Goal: Information Seeking & Learning: Understand process/instructions

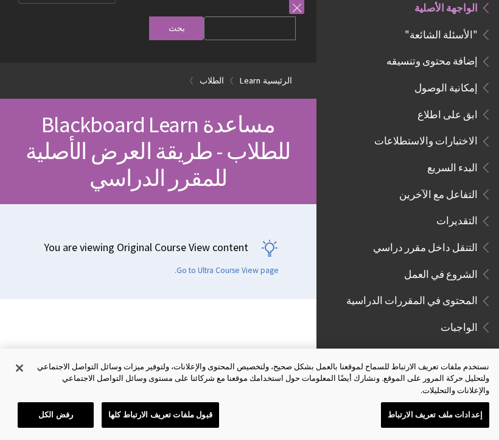
scroll to position [1167, 0]
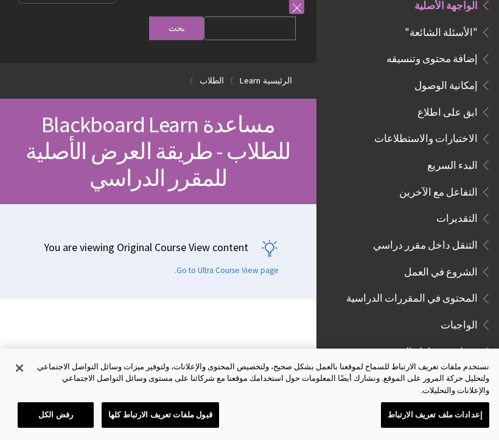
click at [478, 288] on span "Book outline for Blackboard Learn Help" at bounding box center [484, 295] width 13 height 15
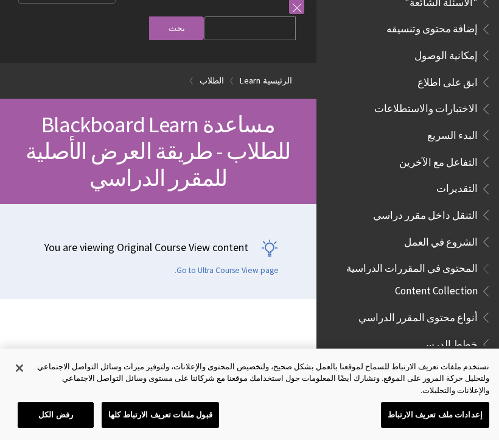
scroll to position [1199, 0]
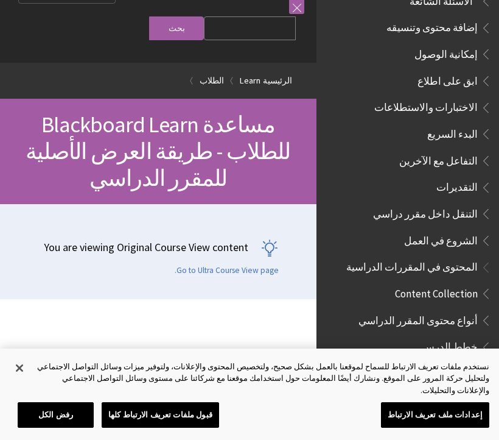
click at [480, 283] on span "Book outline for Blackboard Learn Help" at bounding box center [484, 290] width 13 height 15
click at [487, 257] on span "Book outline for Blackboard Learn Help" at bounding box center [484, 264] width 13 height 15
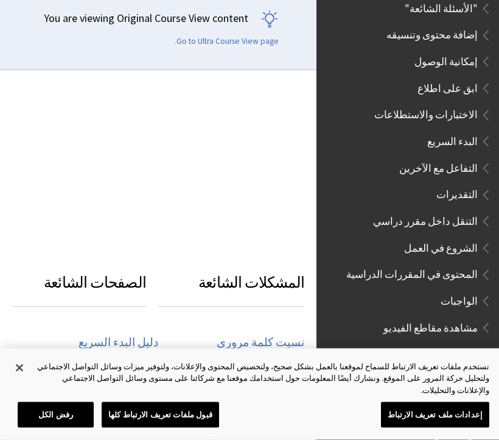
scroll to position [1190, 0]
click at [482, 266] on span "Book outline for Blackboard Learn Help" at bounding box center [484, 273] width 13 height 15
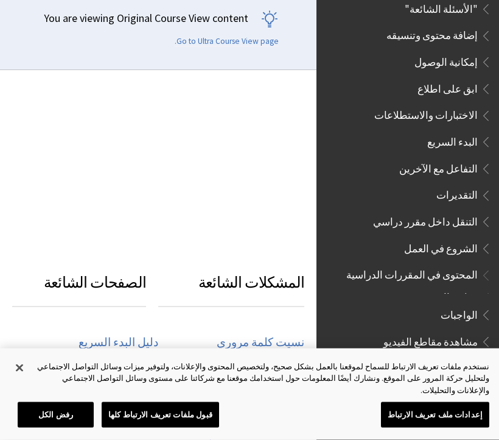
scroll to position [264, 0]
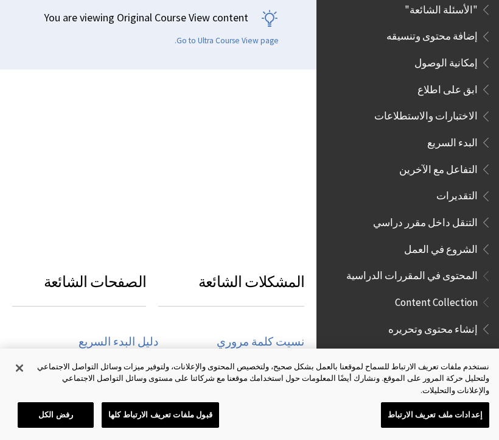
click at [484, 266] on span "Book outline for Blackboard Learn Help" at bounding box center [484, 273] width 13 height 15
click at [485, 266] on span "Book outline for Blackboard Learn Help" at bounding box center [484, 273] width 13 height 15
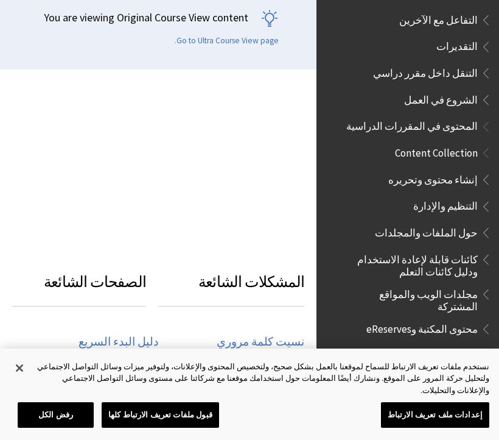
scroll to position [1341, 0]
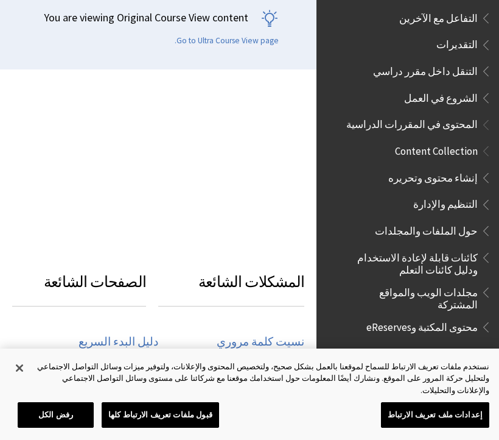
click at [486, 220] on span "Book outline for Blackboard Learn Help" at bounding box center [484, 227] width 13 height 15
click at [490, 220] on span "Book outline for Blackboard Learn Help" at bounding box center [484, 227] width 13 height 15
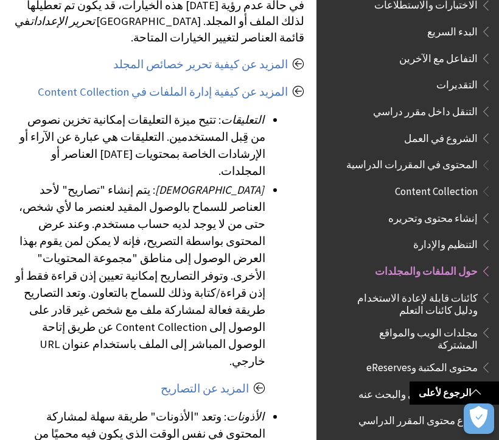
scroll to position [884, 0]
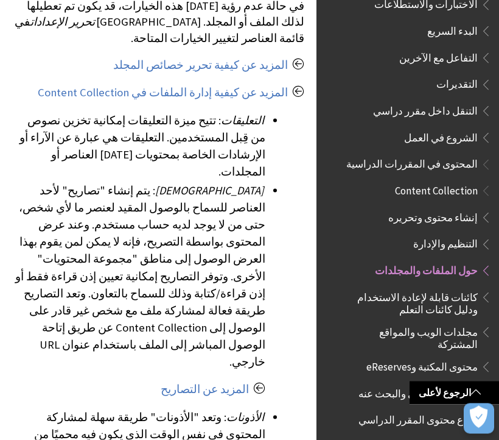
click at [478, 181] on span "Book outline for Blackboard Learn Help" at bounding box center [484, 188] width 13 height 15
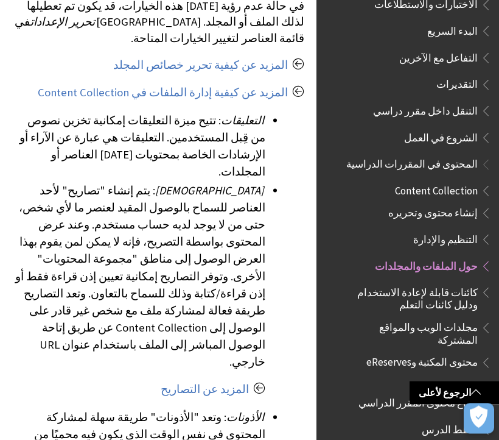
scroll to position [885, 0]
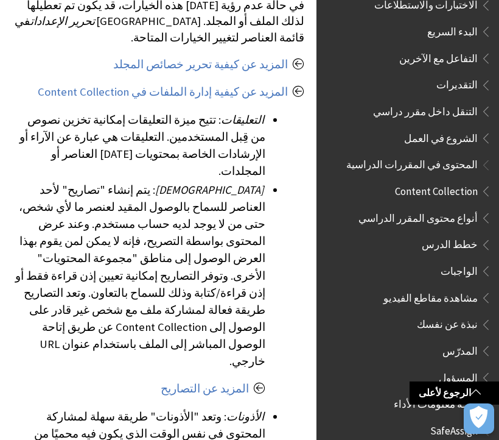
click at [484, 155] on span "Book outline for Blackboard Learn Help" at bounding box center [484, 162] width 13 height 15
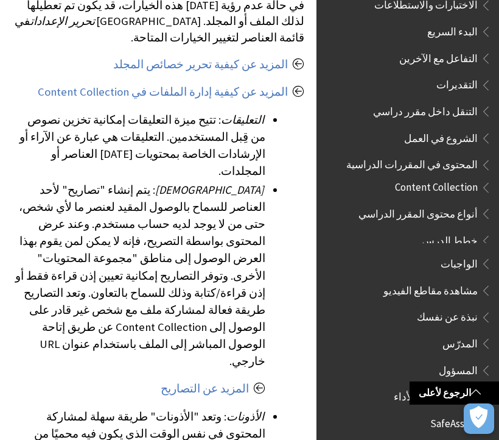
scroll to position [1282, 0]
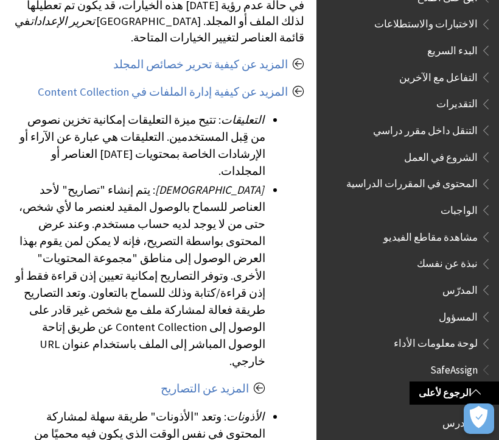
click at [488, 174] on span "Book outline for Blackboard Learn Help" at bounding box center [484, 181] width 13 height 15
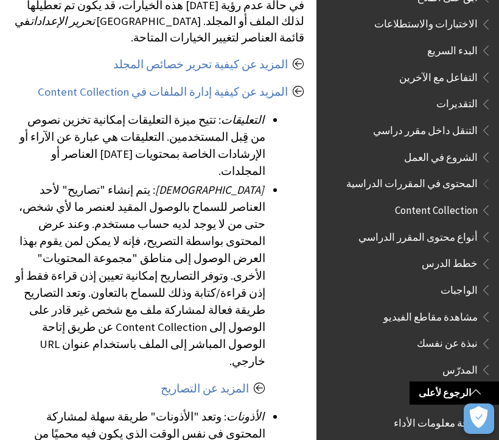
click at [481, 227] on span "Book outline for Blackboard Learn Help" at bounding box center [484, 234] width 13 height 15
click at [487, 227] on span "Book outline for Blackboard Learn Help" at bounding box center [484, 234] width 13 height 15
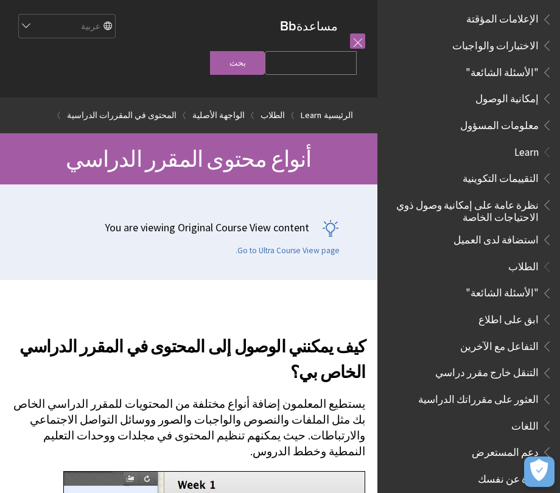
scroll to position [639, 0]
